Goal: Transaction & Acquisition: Purchase product/service

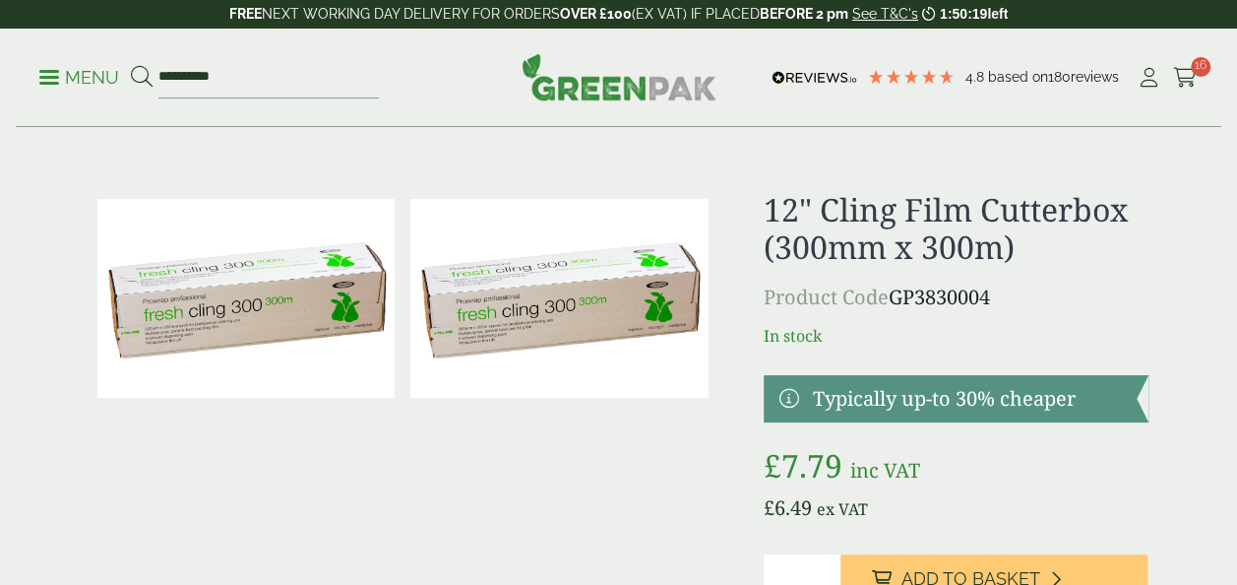
type input "*********"
click at [131, 65] on button at bounding box center [142, 78] width 22 height 26
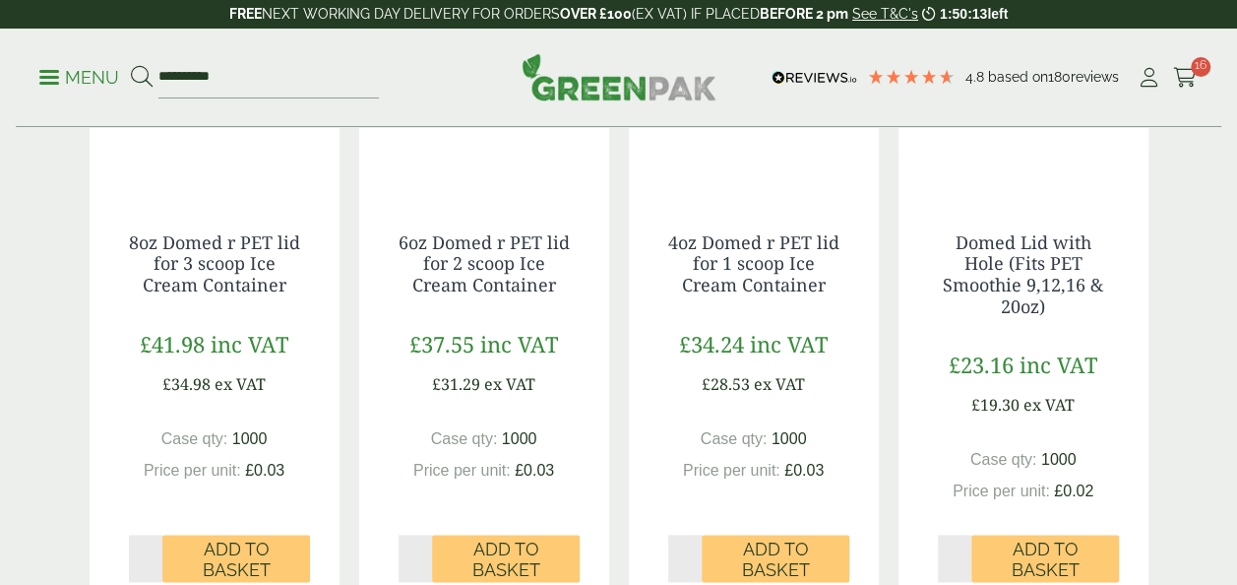
scroll to position [1173, 0]
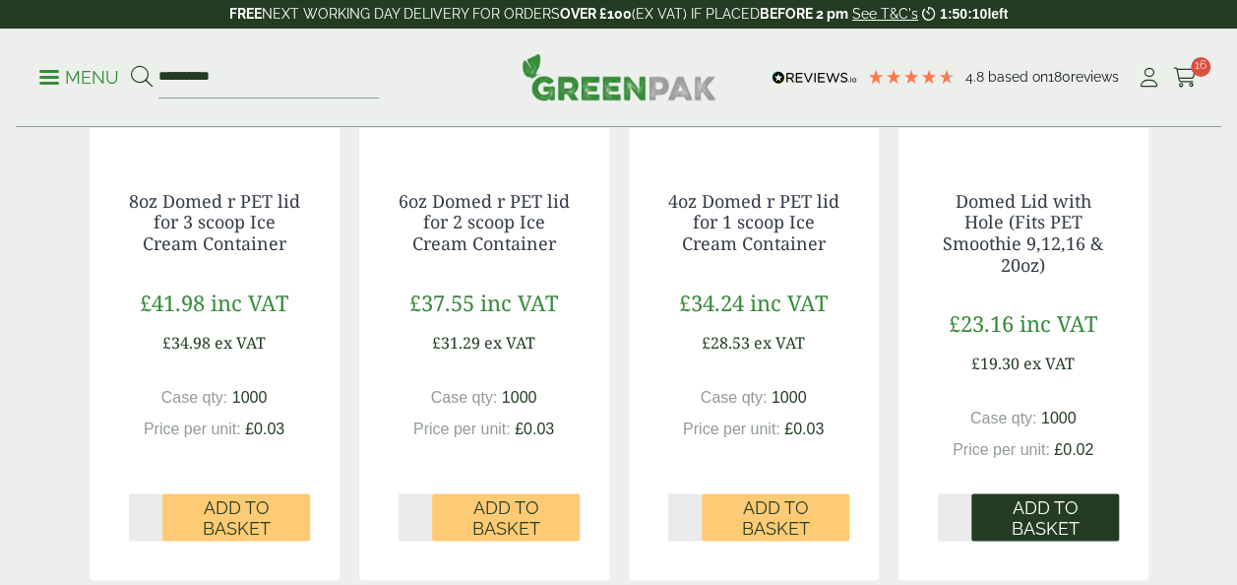
click at [1051, 524] on span "Add to Basket" at bounding box center [1045, 518] width 120 height 42
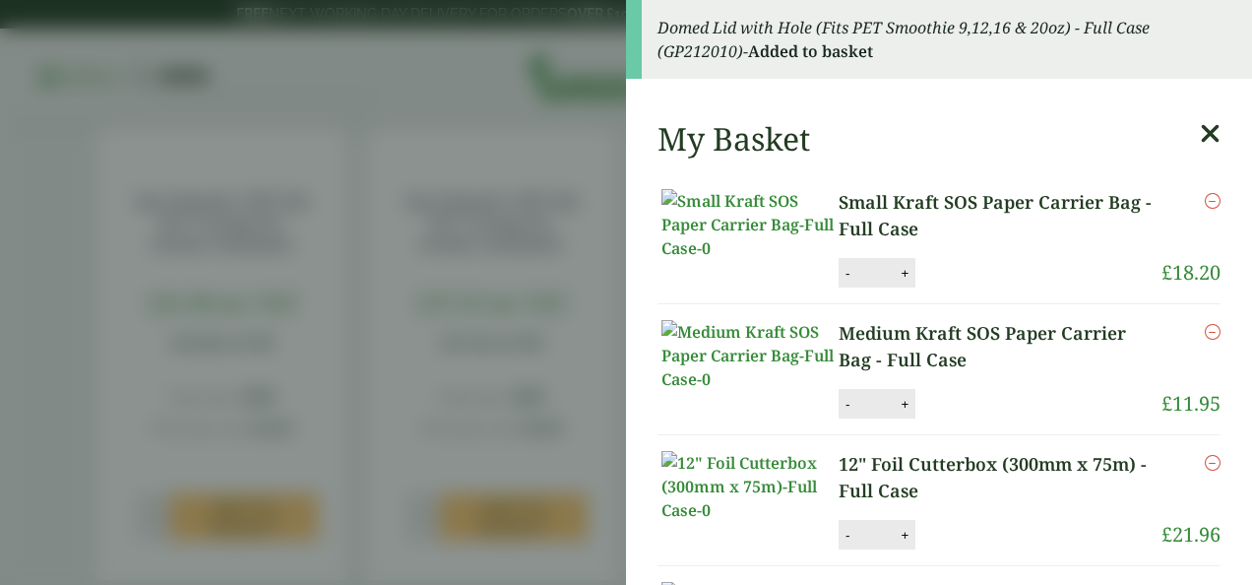
click at [581, 191] on aside "Domed Lid with Hole (Fits PET Smoothie 9,12,16 & 20oz) - Full Case (GP212010) -…" at bounding box center [626, 292] width 1252 height 585
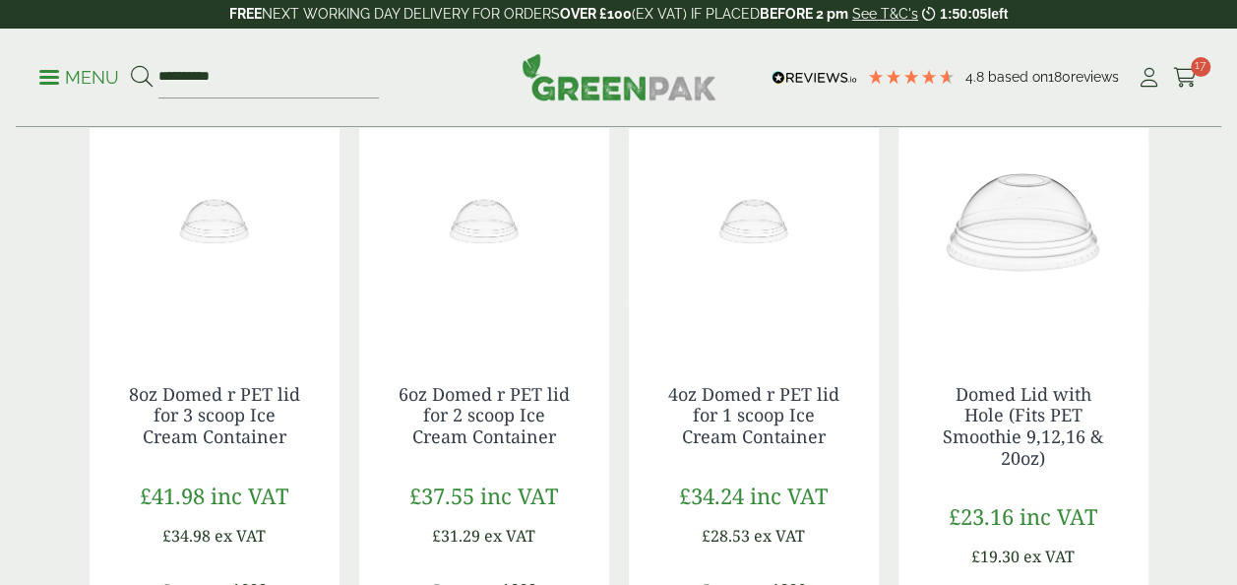
scroll to position [964, 0]
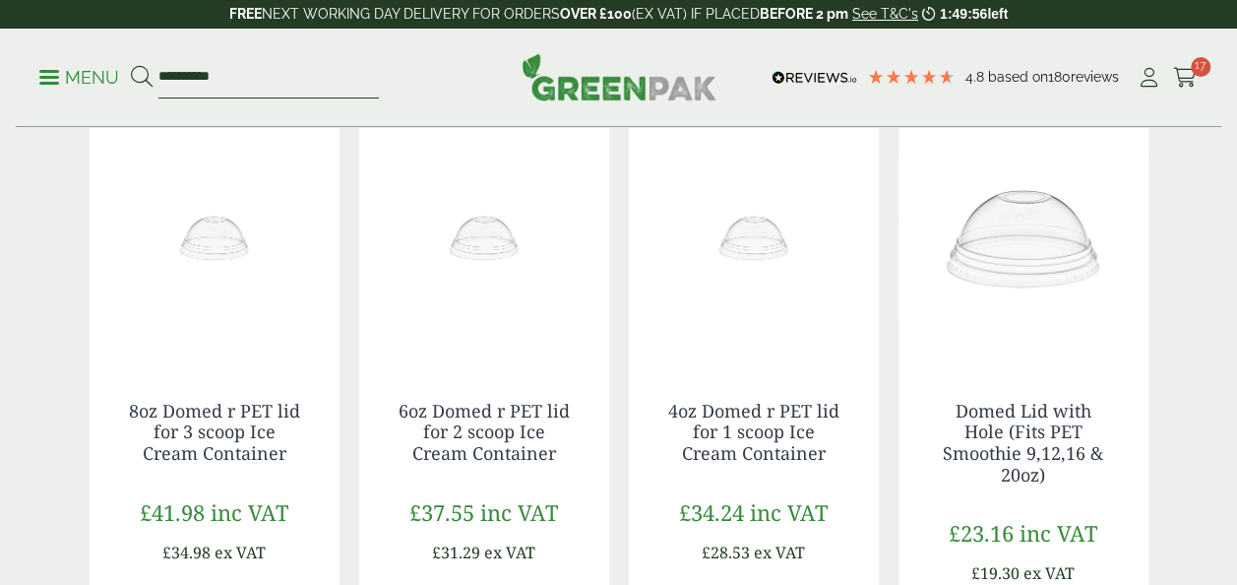
click at [268, 88] on input "*********" at bounding box center [268, 77] width 220 height 41
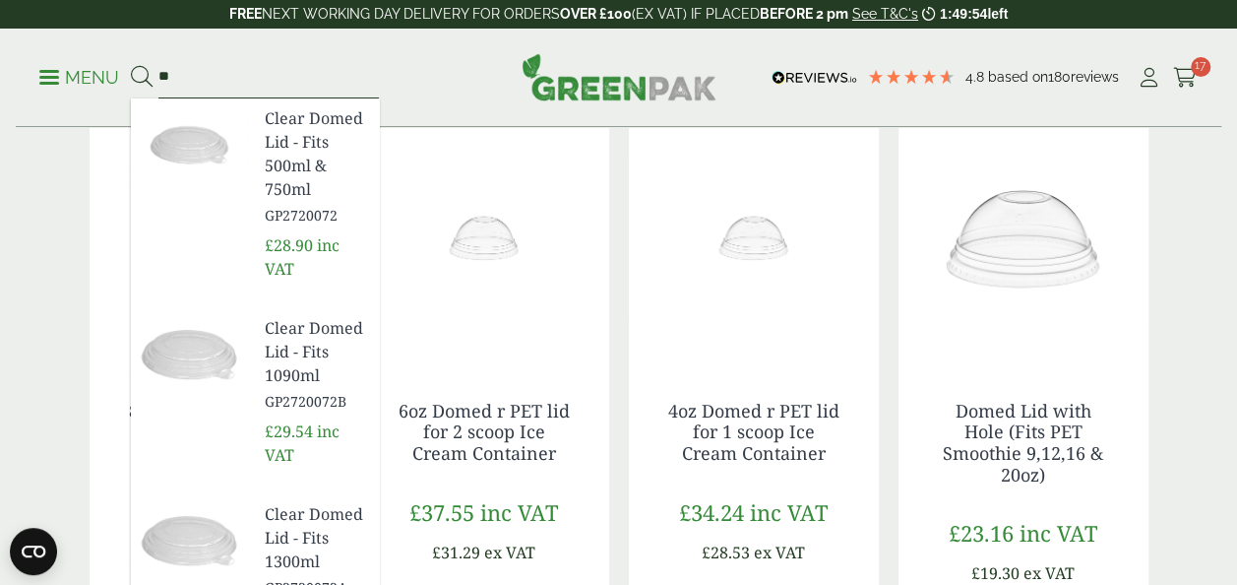
type input "*"
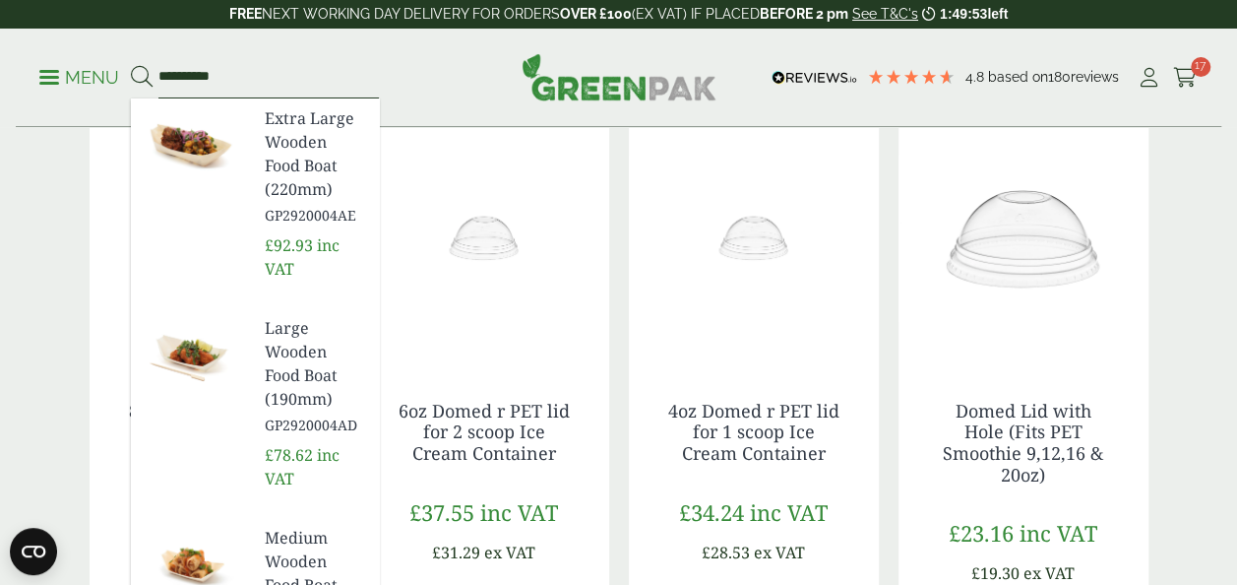
type input "**********"
click at [131, 65] on button at bounding box center [142, 78] width 22 height 26
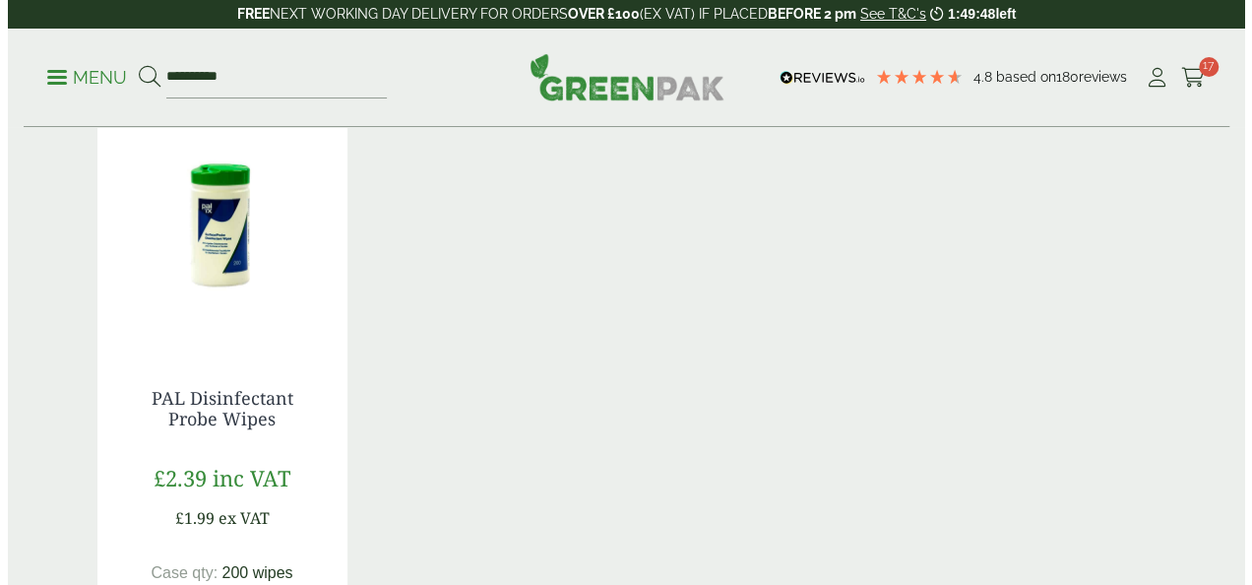
scroll to position [540, 0]
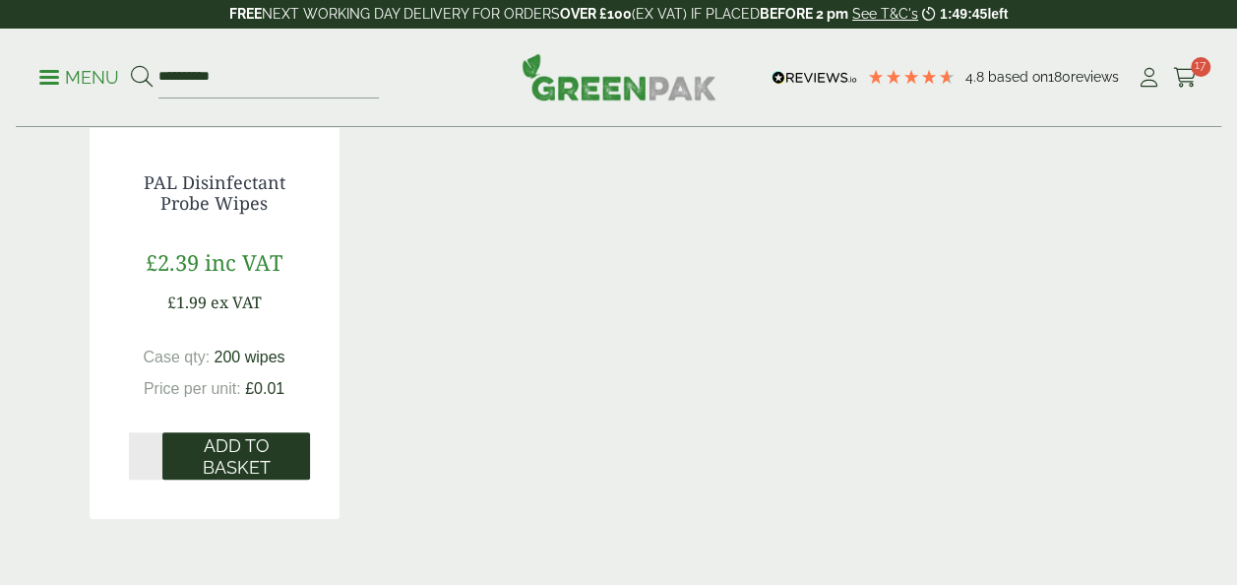
click at [204, 455] on span "Add to Basket" at bounding box center [236, 456] width 120 height 42
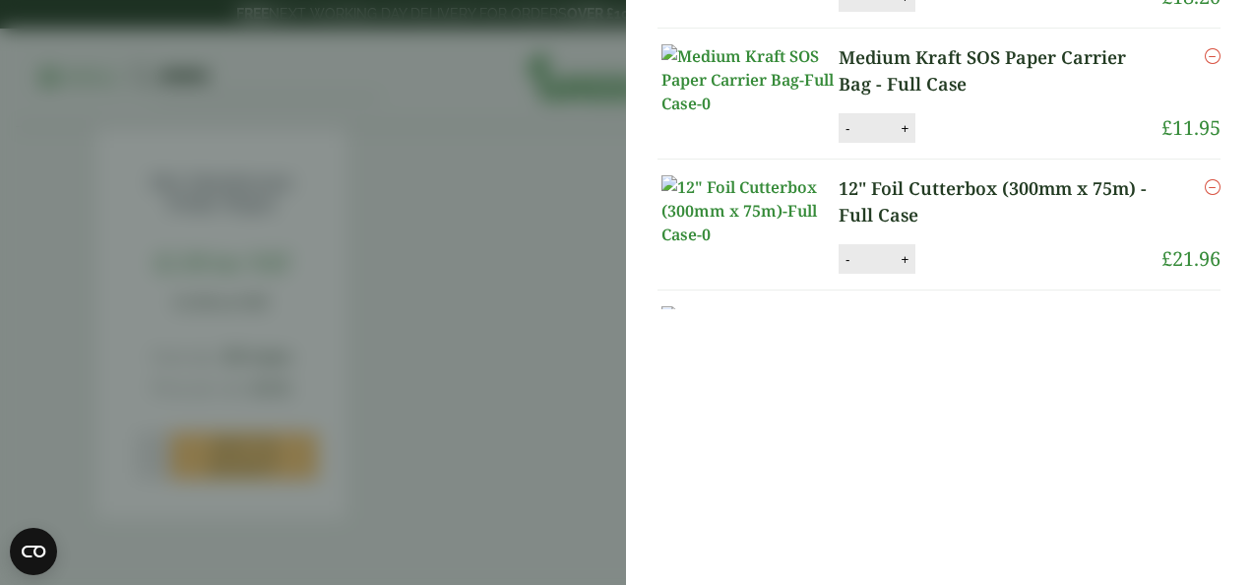
scroll to position [0, 0]
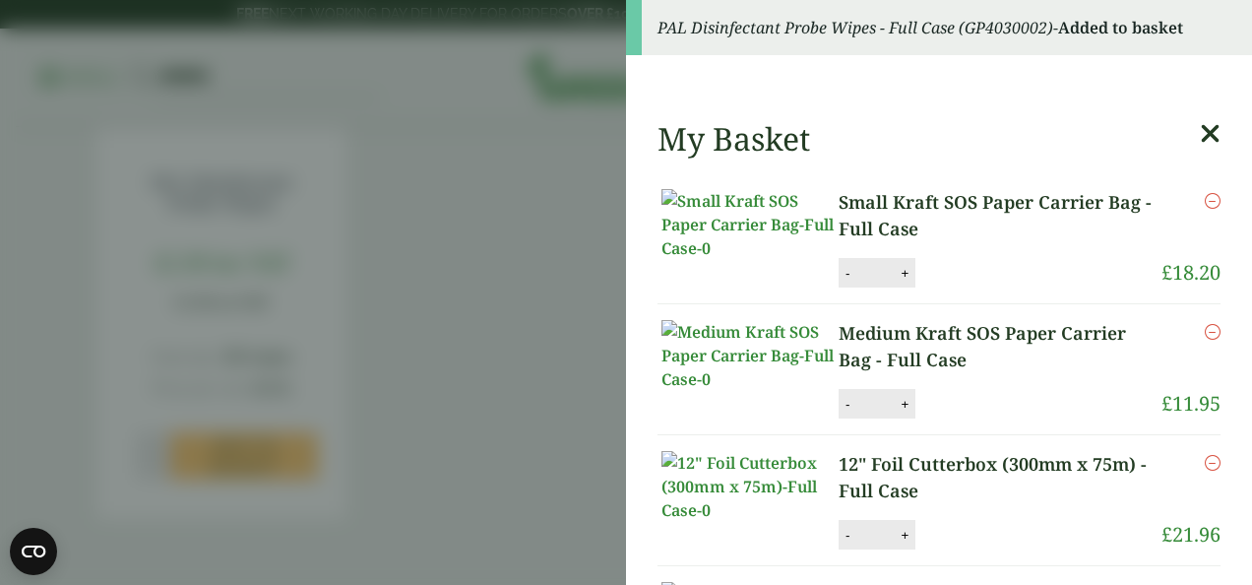
click at [545, 188] on aside "PAL Disinfectant Probe Wipes - Full Case (GP4030002) - Added to basket My Baske…" at bounding box center [626, 292] width 1252 height 585
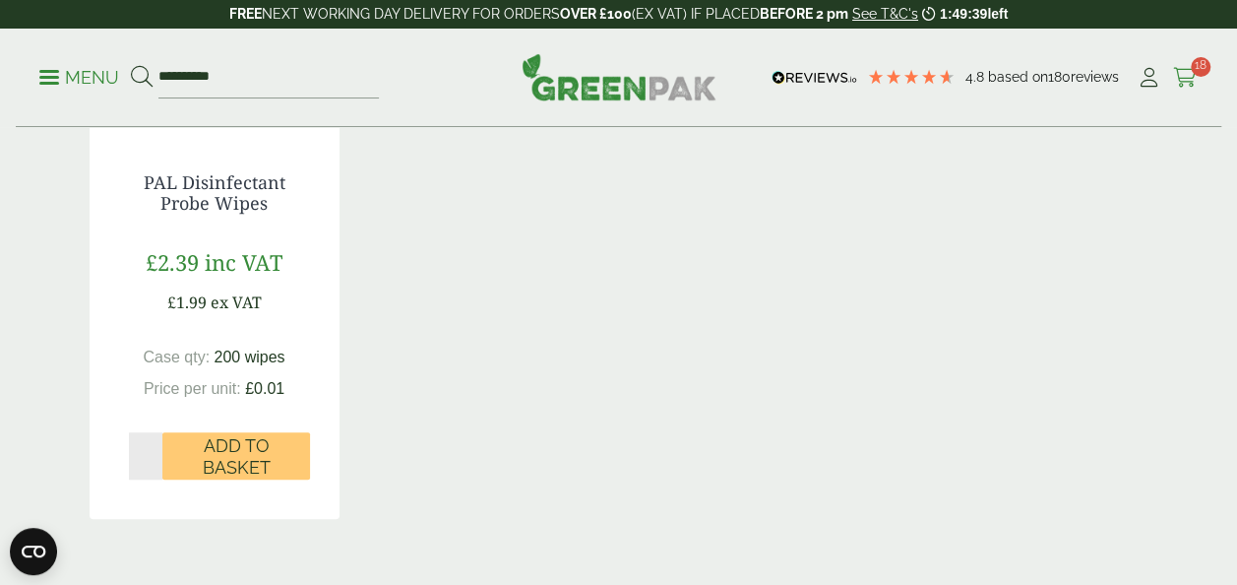
click at [1181, 74] on icon at bounding box center [1185, 78] width 25 height 20
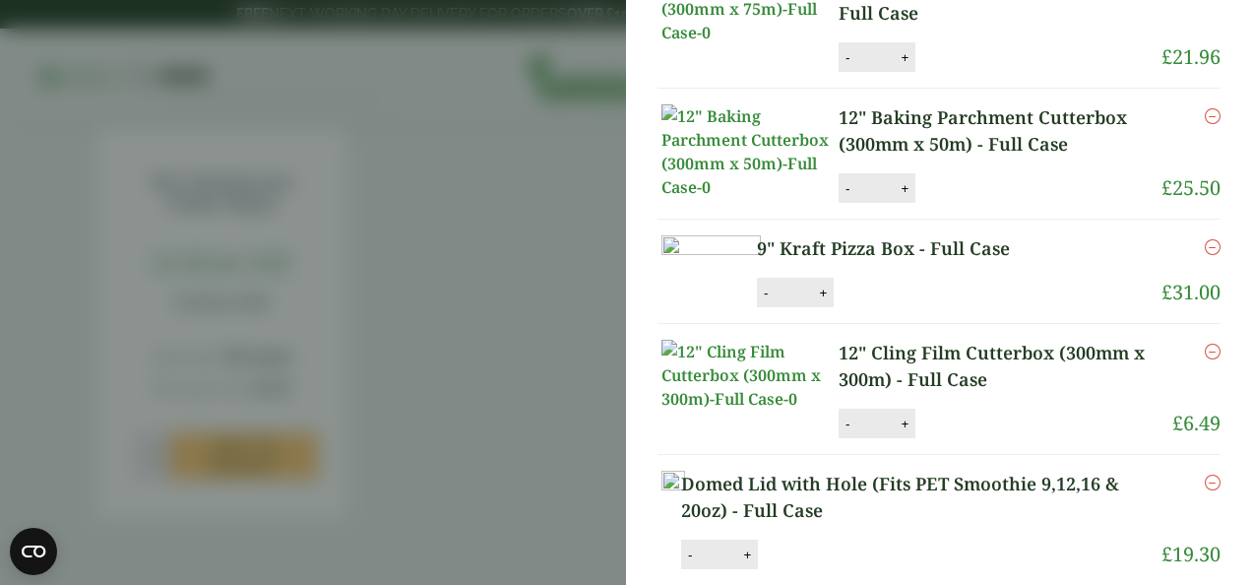
scroll to position [14, 0]
